Goal: Check status: Check status

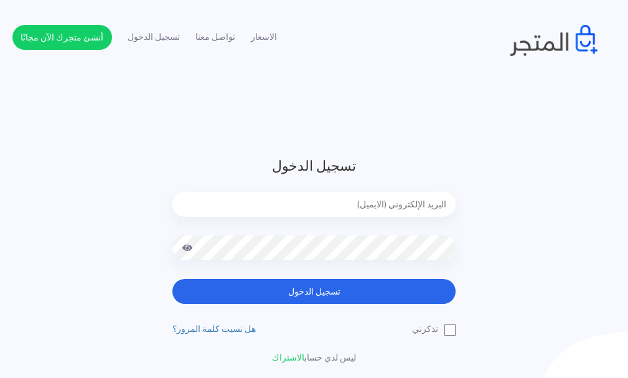
click at [384, 207] on input "email" at bounding box center [313, 204] width 283 height 25
type input "[EMAIL_ADDRESS][DOMAIN_NAME]"
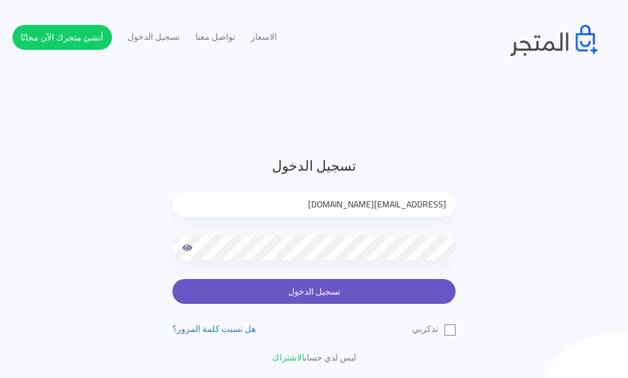
click at [377, 286] on button "تسجيل الدخول" at bounding box center [313, 291] width 283 height 25
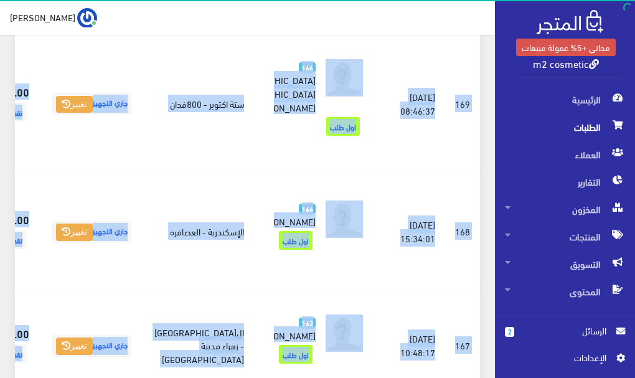
scroll to position [393, 0]
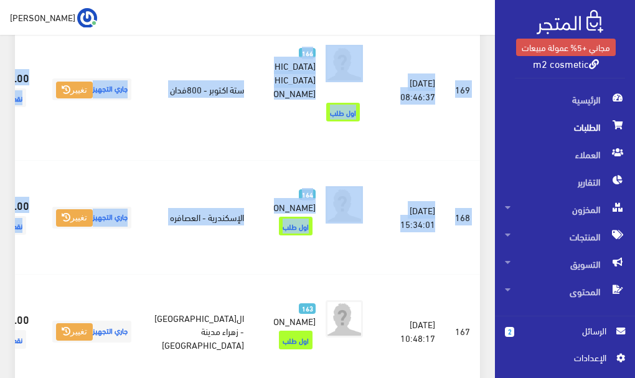
drag, startPoint x: 0, startPoint y: 145, endPoint x: 0, endPoint y: 221, distance: 75.9
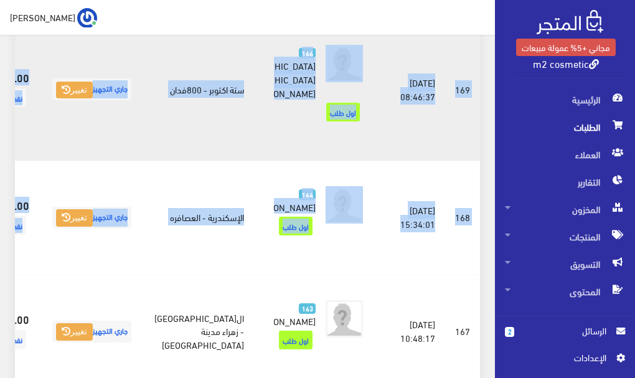
click at [144, 160] on td "جاري التجهيز تغيير" at bounding box center [91, 89] width 105 height 141
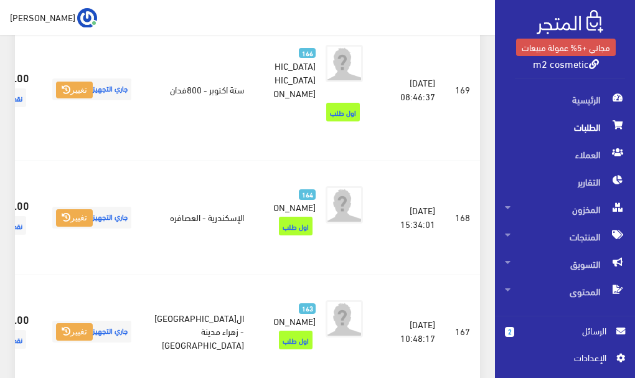
scroll to position [0, -75]
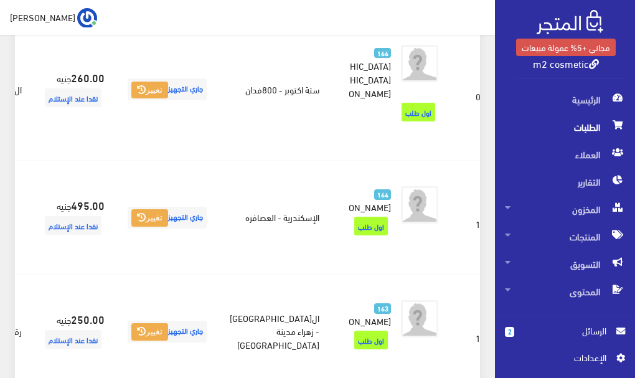
drag, startPoint x: 133, startPoint y: 126, endPoint x: 0, endPoint y: 115, distance: 133.6
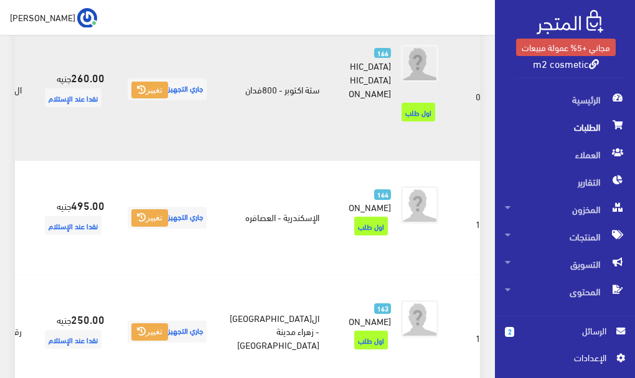
click at [220, 160] on td "جاري التجهيز تغيير" at bounding box center [167, 89] width 105 height 141
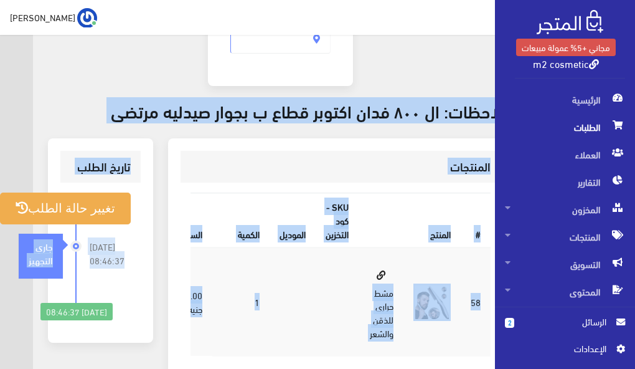
scroll to position [421, -35]
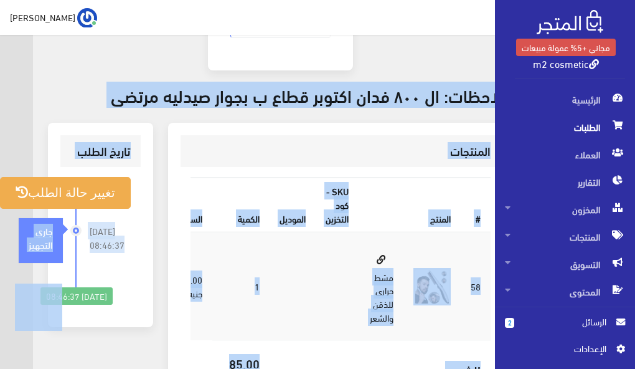
drag, startPoint x: 2, startPoint y: 129, endPoint x: 15, endPoint y: 296, distance: 167.3
click at [33, 1] on div " احمد فاروق اشتراكي تسجيل الخروج # 1" at bounding box center [280, 107] width 495 height 1056
click at [262, 232] on td "1" at bounding box center [240, 286] width 57 height 108
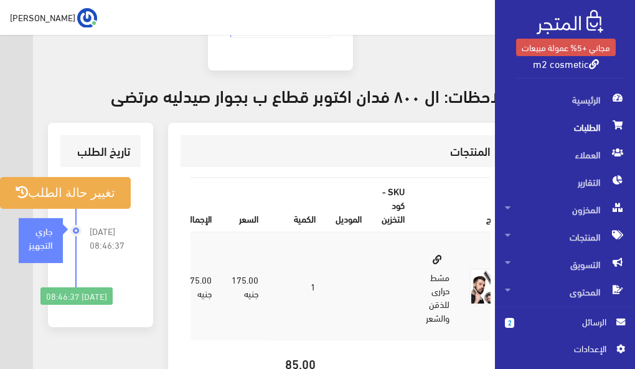
scroll to position [0, -75]
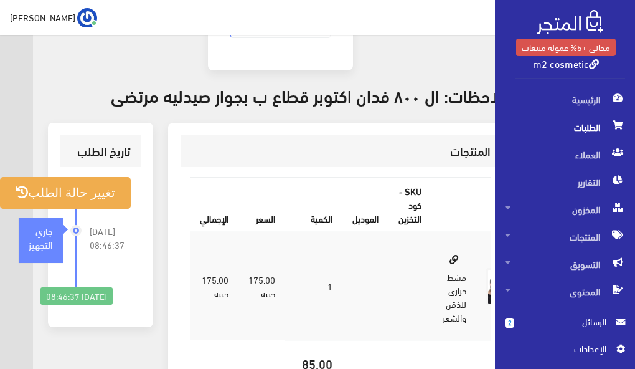
drag, startPoint x: 284, startPoint y: 210, endPoint x: 200, endPoint y: 206, distance: 83.5
click at [200, 232] on tr "58 مشط حرارى للذقن والشعر 1 175.00 جنيه" at bounding box center [377, 286] width 374 height 108
click at [223, 232] on td "175.00 جنيه" at bounding box center [214, 286] width 49 height 108
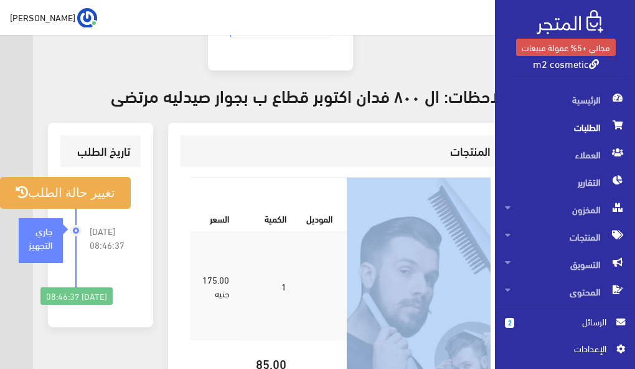
scroll to position [0, 0]
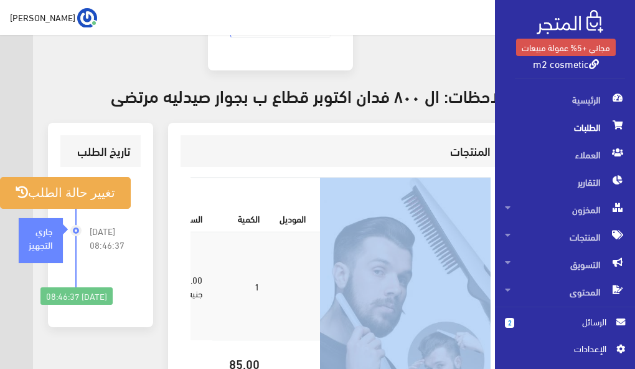
drag, startPoint x: 431, startPoint y: 197, endPoint x: 487, endPoint y: 197, distance: 56.7
click at [487, 232] on tr "58 مشط حرارى للذقن والشعر 1 175.00 جنيه" at bounding box center [304, 286] width 374 height 108
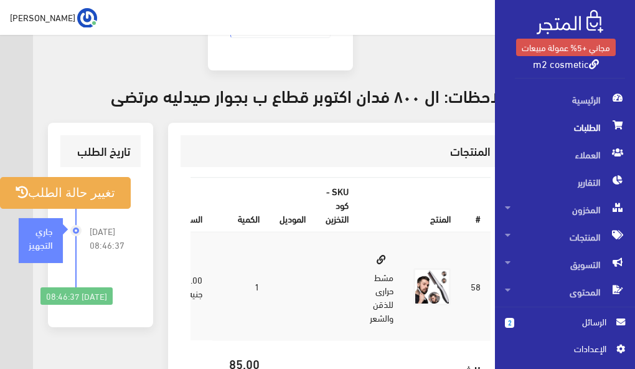
click at [309, 232] on td at bounding box center [293, 286] width 46 height 108
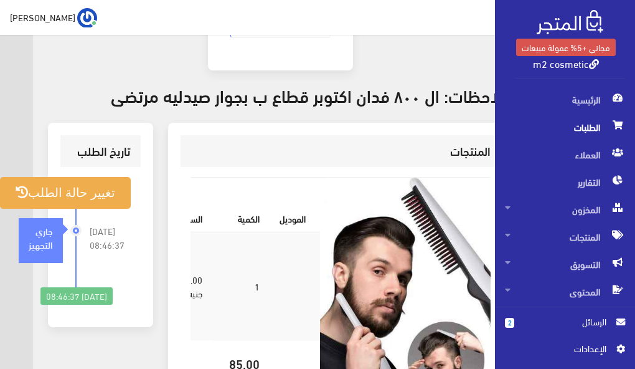
click at [433, 208] on img at bounding box center [432, 286] width 224 height 224
click at [433, 226] on img at bounding box center [432, 286] width 224 height 224
click at [431, 214] on img at bounding box center [432, 286] width 224 height 224
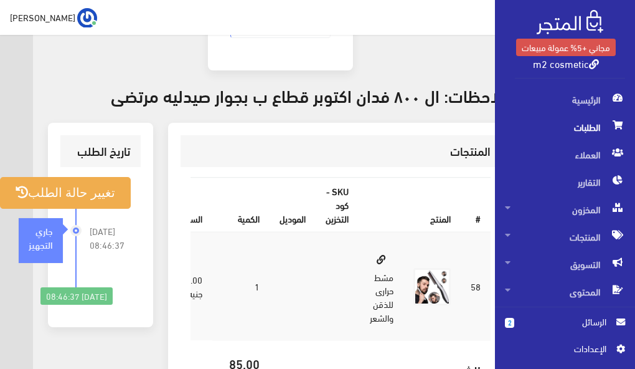
scroll to position [421, 0]
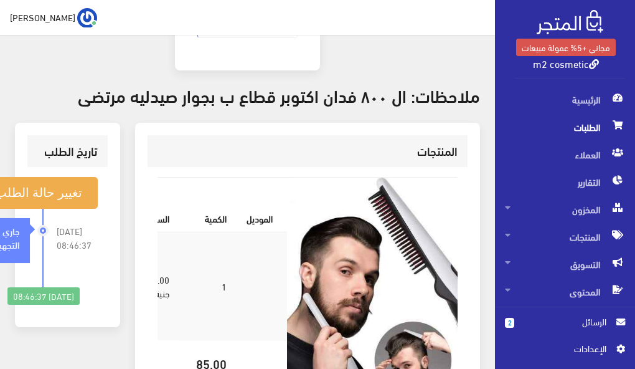
click at [393, 209] on img at bounding box center [399, 286] width 224 height 224
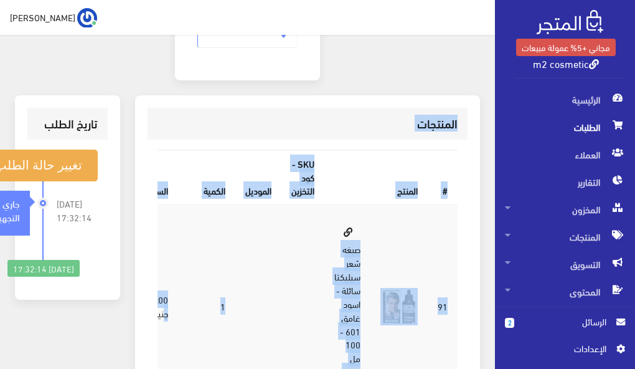
scroll to position [386, 0]
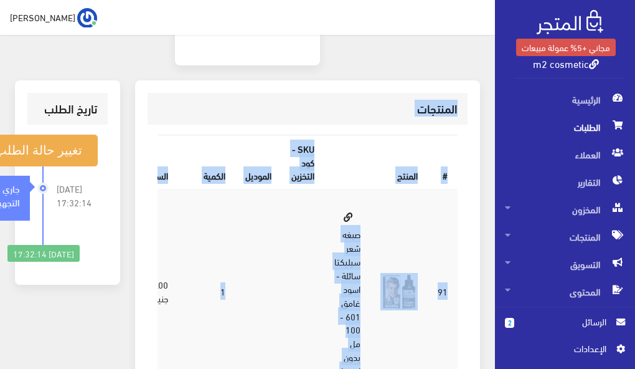
drag, startPoint x: 166, startPoint y: 154, endPoint x: 190, endPoint y: 266, distance: 114.5
click at [190, 266] on div "طلب #170 تفاصيل الطلب Sat, Aug 30, 2025 5:32 PM نقدا عند الإستلام #170 # 1" at bounding box center [247, 166] width 495 height 961
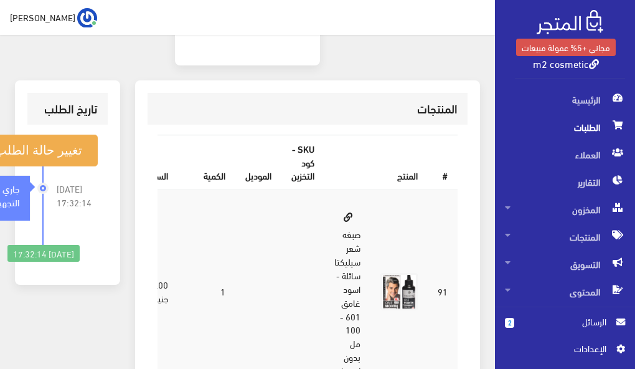
click at [110, 283] on div "تاريخ الطلب تغيير حالة الطلب 2025-08-30 17:32:14 جاري التجهيز" at bounding box center [67, 356] width 120 height 552
